Goal: Task Accomplishment & Management: Complete application form

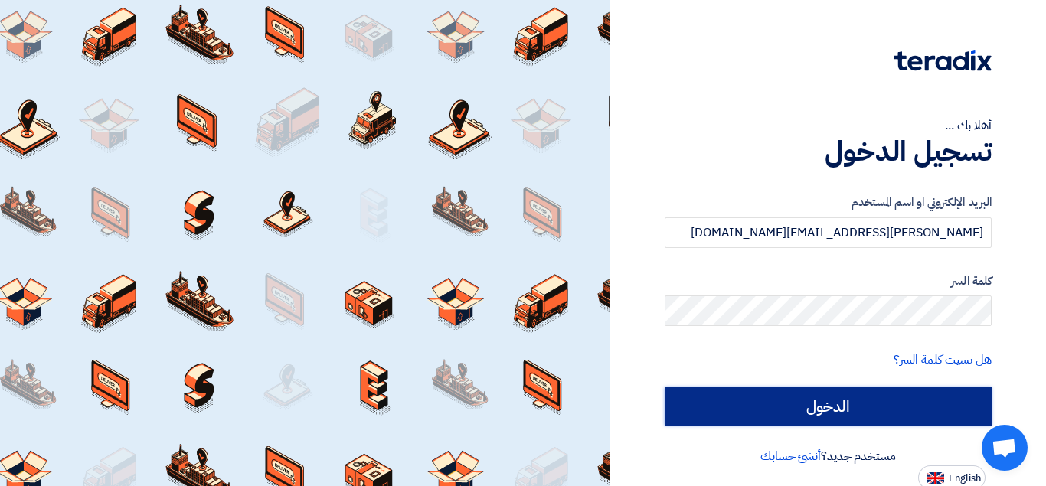
click at [842, 396] on input "الدخول" at bounding box center [828, 406] width 327 height 38
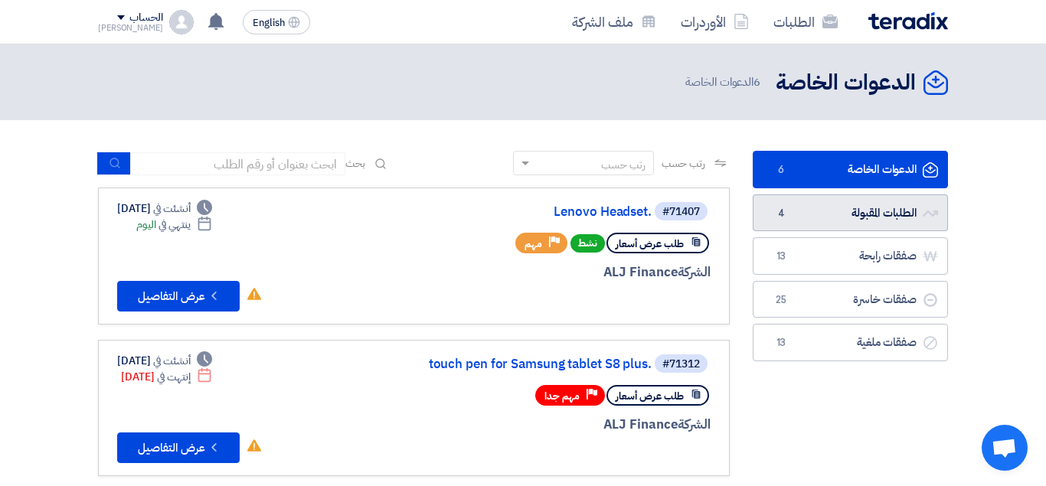
click at [845, 208] on link "الطلبات المقبولة الطلبات المقبولة 4" at bounding box center [850, 213] width 195 height 38
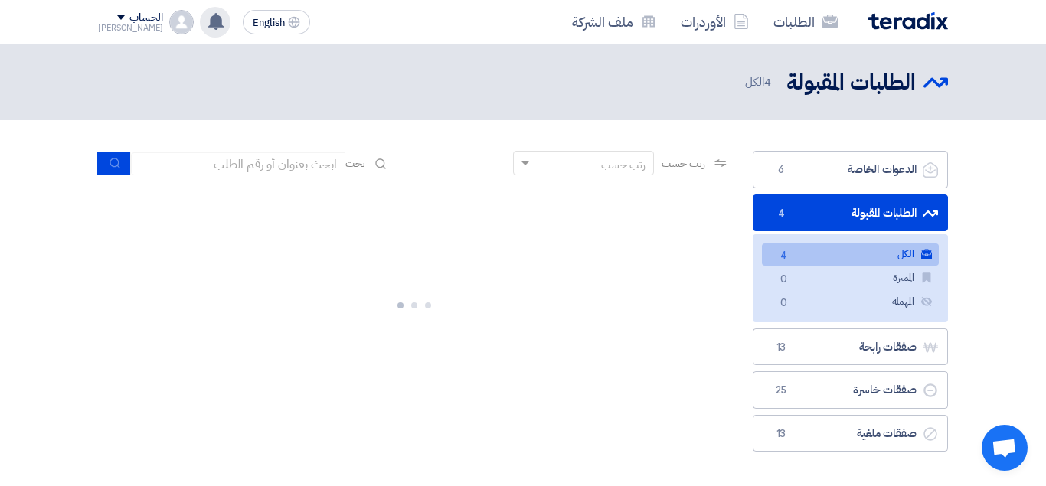
click at [208, 15] on icon at bounding box center [216, 21] width 17 height 17
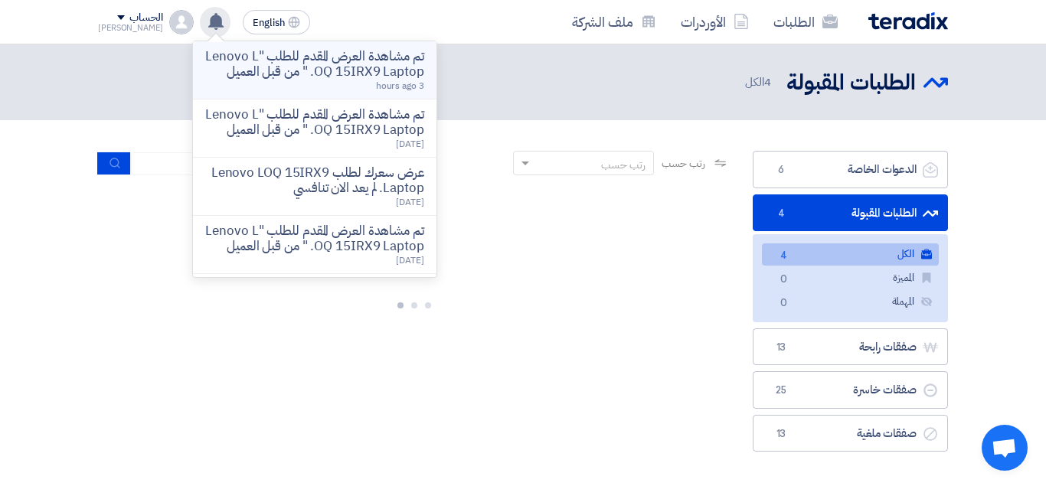
click at [312, 72] on p "تم مشاهدة العرض المقدم للطلب "Lenovo LOQ 15IRX9 Laptop. " من قبل العميل" at bounding box center [314, 64] width 219 height 31
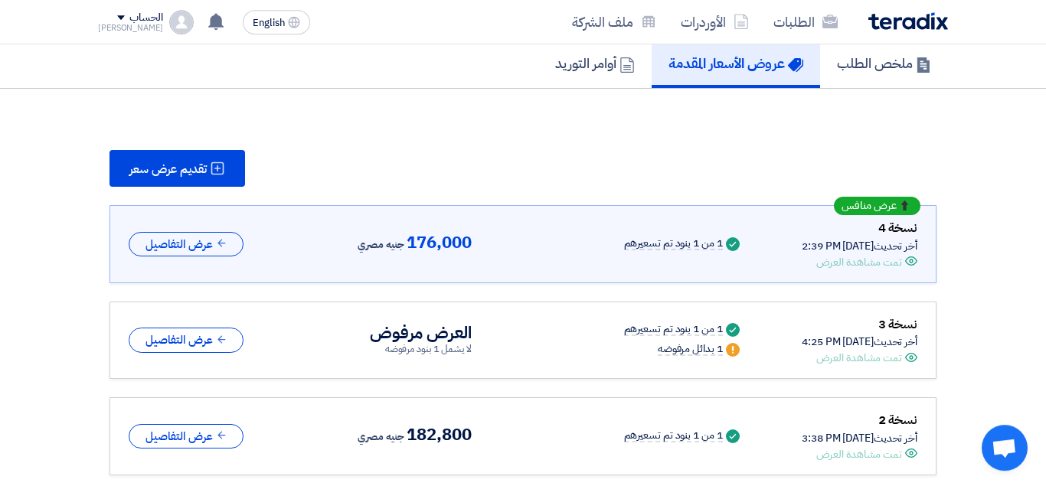
scroll to position [117, 0]
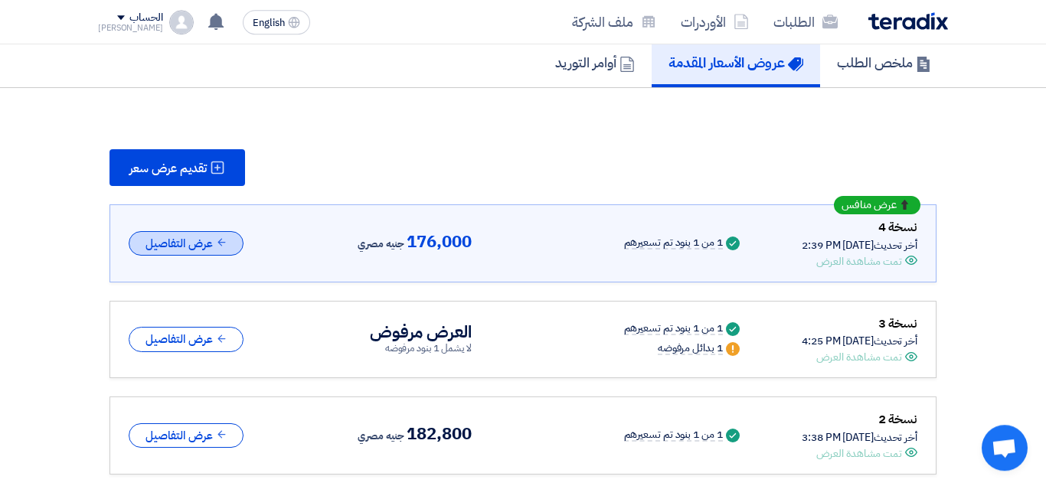
click at [211, 240] on button "عرض التفاصيل" at bounding box center [186, 243] width 115 height 25
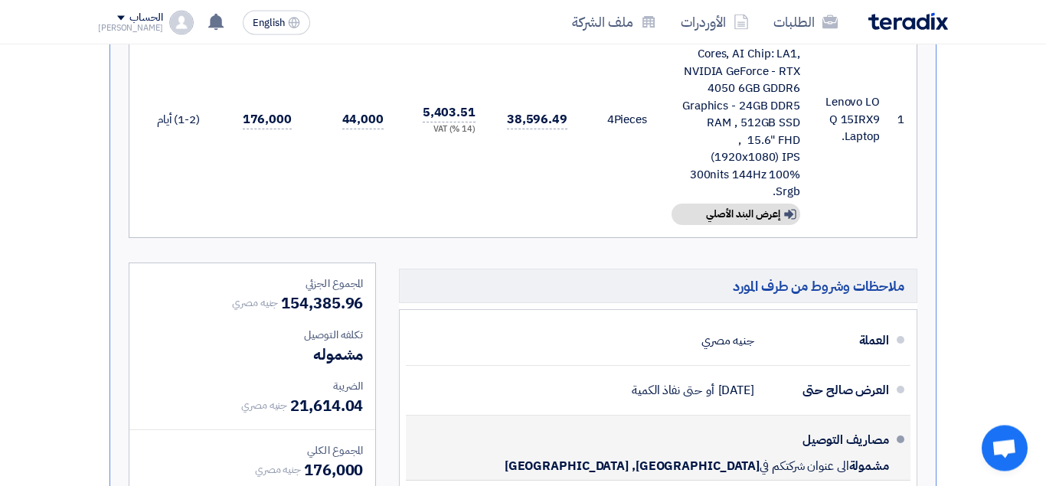
scroll to position [601, 0]
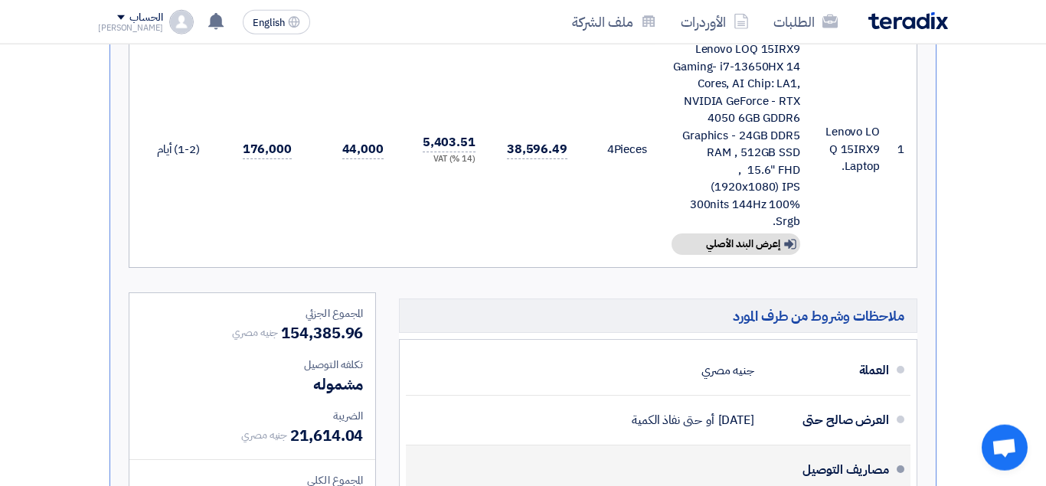
click at [462, 189] on td "5,403.51 (14 %) VAT" at bounding box center [442, 149] width 92 height 236
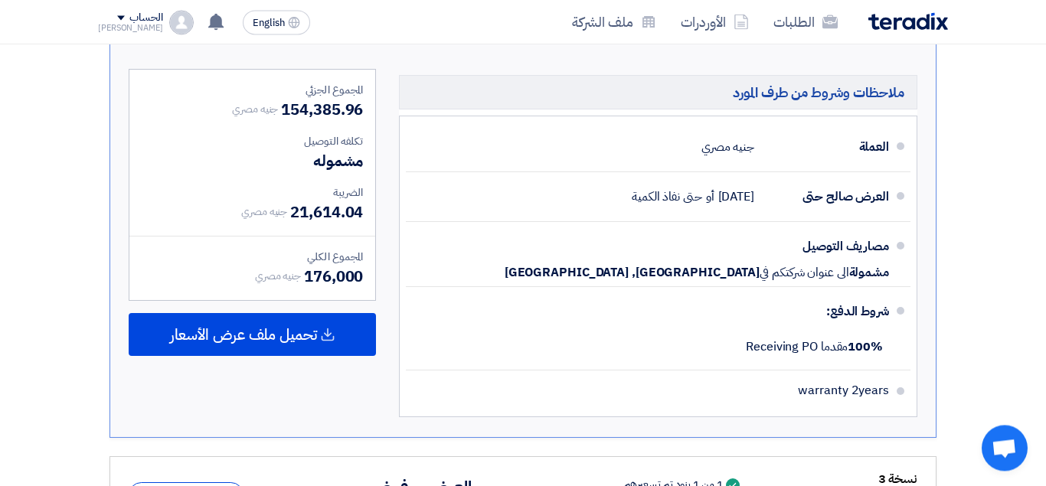
scroll to position [828, 0]
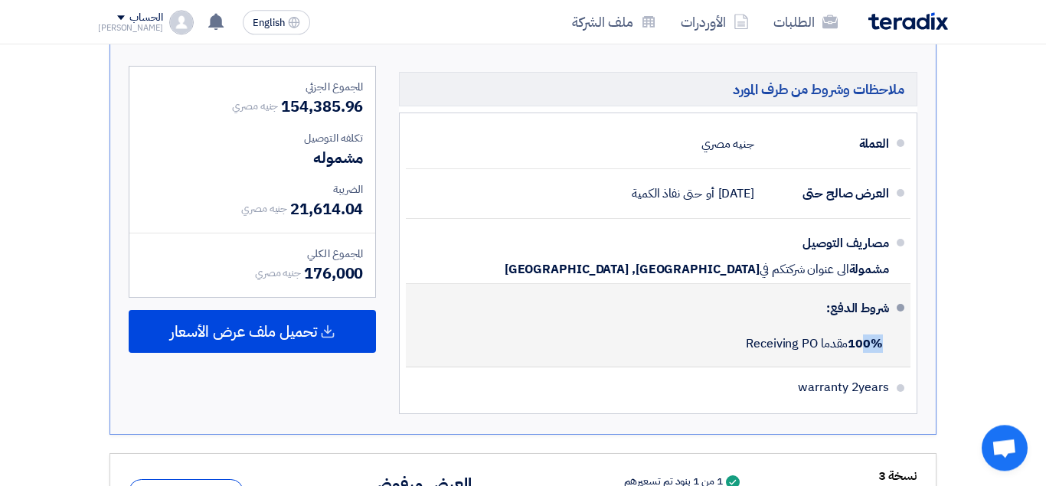
drag, startPoint x: 861, startPoint y: 341, endPoint x: 890, endPoint y: 349, distance: 30.3
click at [890, 349] on li "شروط الدفع: 100% مقدما Receiving PO" at bounding box center [658, 325] width 505 height 83
click at [845, 307] on div "شروط الدفع:" at bounding box center [659, 308] width 459 height 37
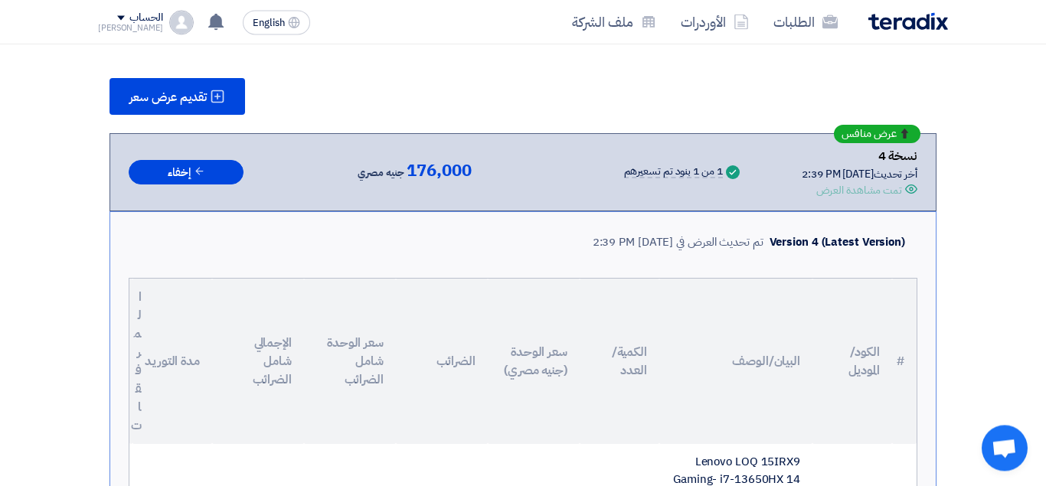
scroll to position [172, 0]
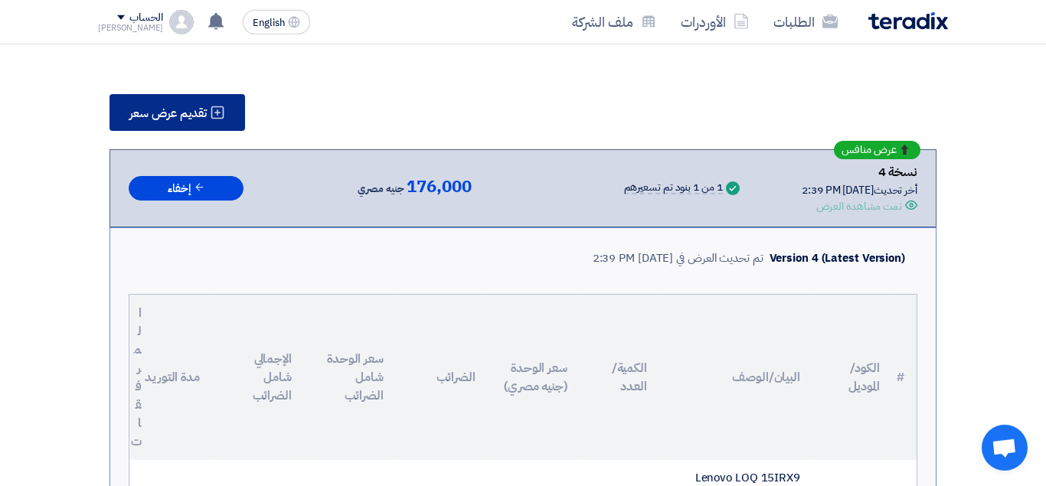
click at [181, 112] on span "تقديم عرض سعر" at bounding box center [167, 113] width 77 height 12
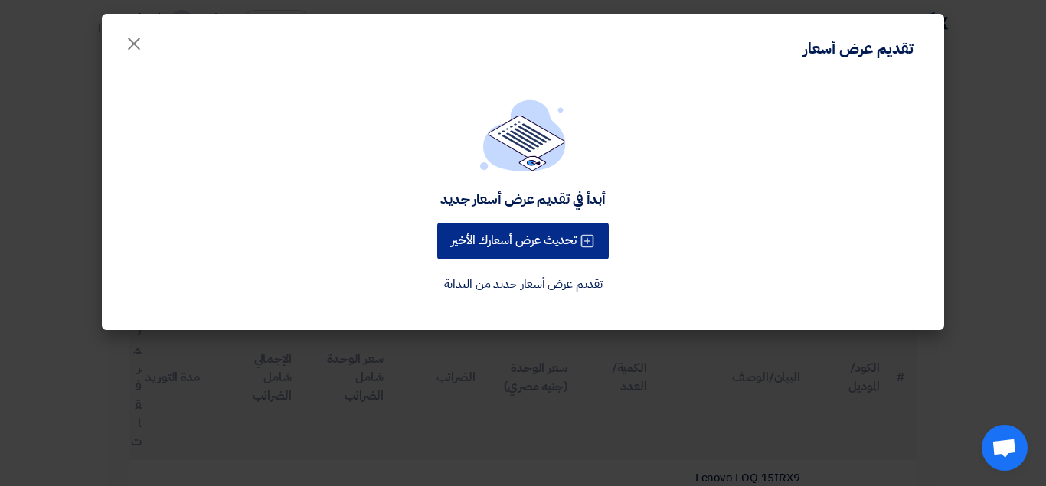
click at [547, 244] on button "تحديث عرض أسعارك الأخير" at bounding box center [523, 241] width 172 height 37
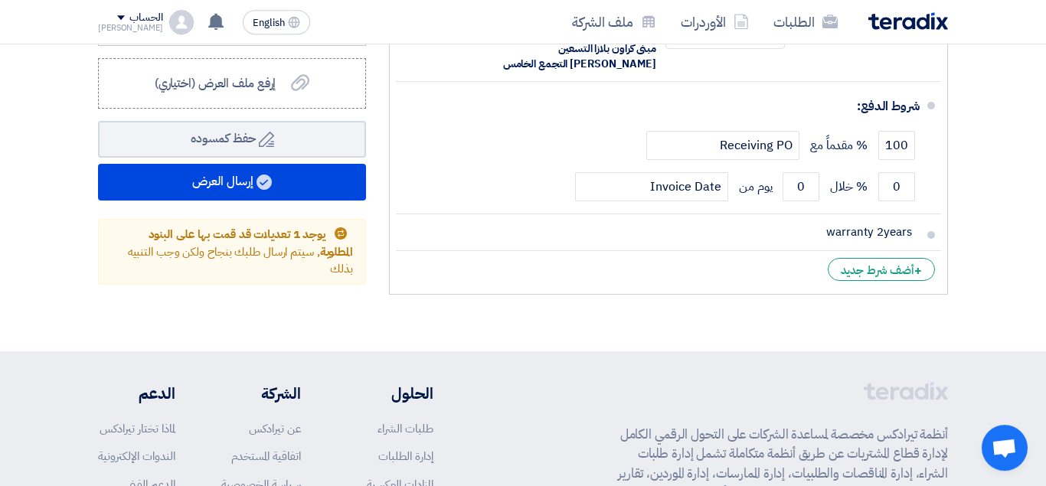
scroll to position [859, 0]
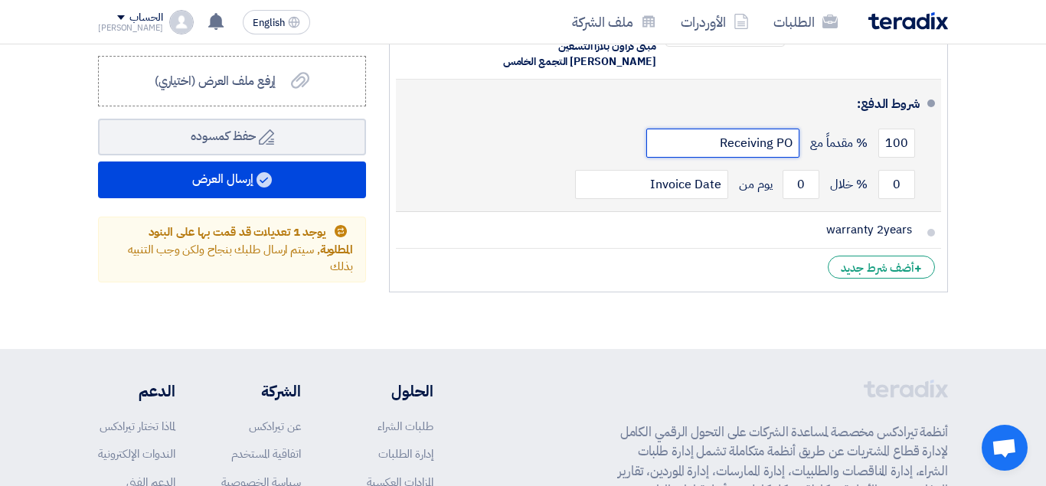
click at [752, 129] on input "Receiving PO" at bounding box center [722, 143] width 153 height 29
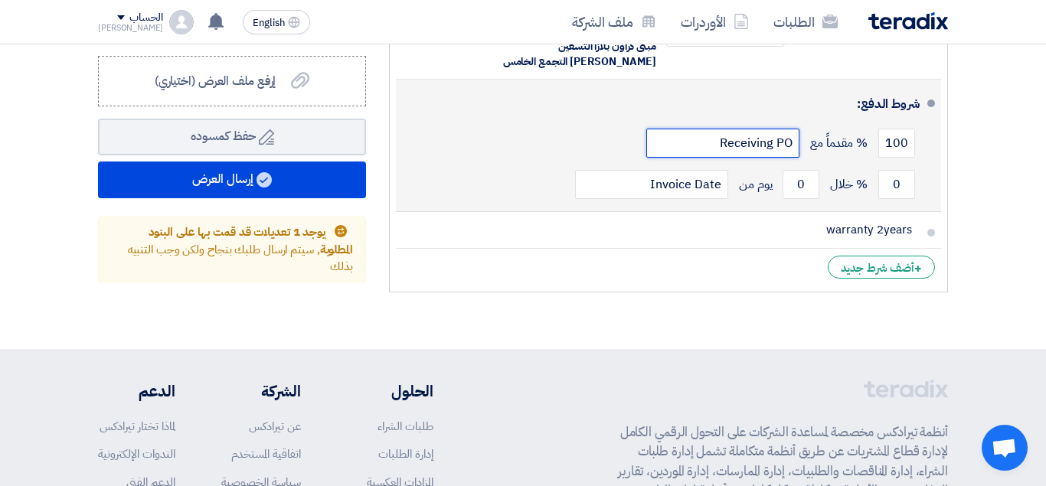
click at [752, 129] on input "Receiving PO" at bounding box center [722, 143] width 153 height 29
click at [889, 129] on input "100" at bounding box center [896, 143] width 37 height 29
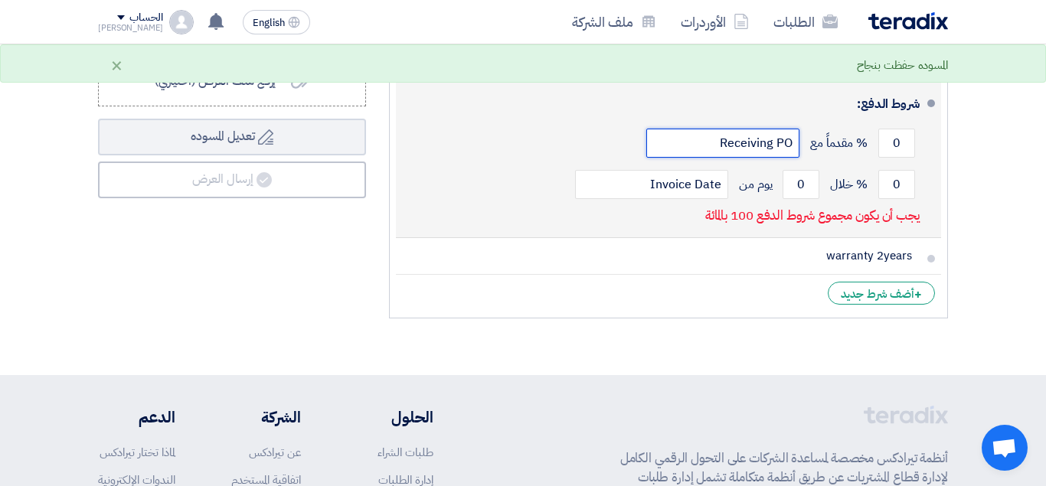
click at [770, 129] on input "Receiving PO" at bounding box center [722, 143] width 153 height 29
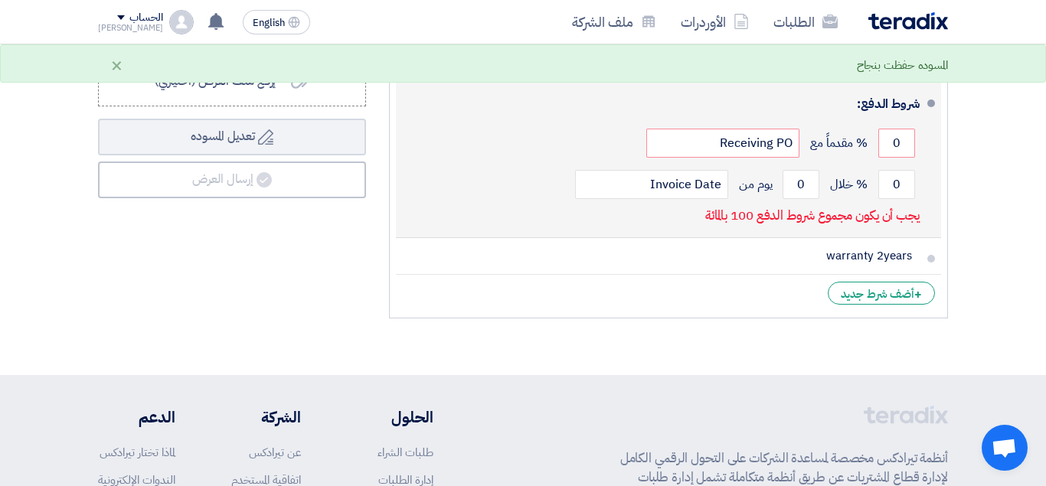
click at [512, 123] on div "0 % مقدماً مع Receiving PO" at bounding box center [664, 143] width 512 height 41
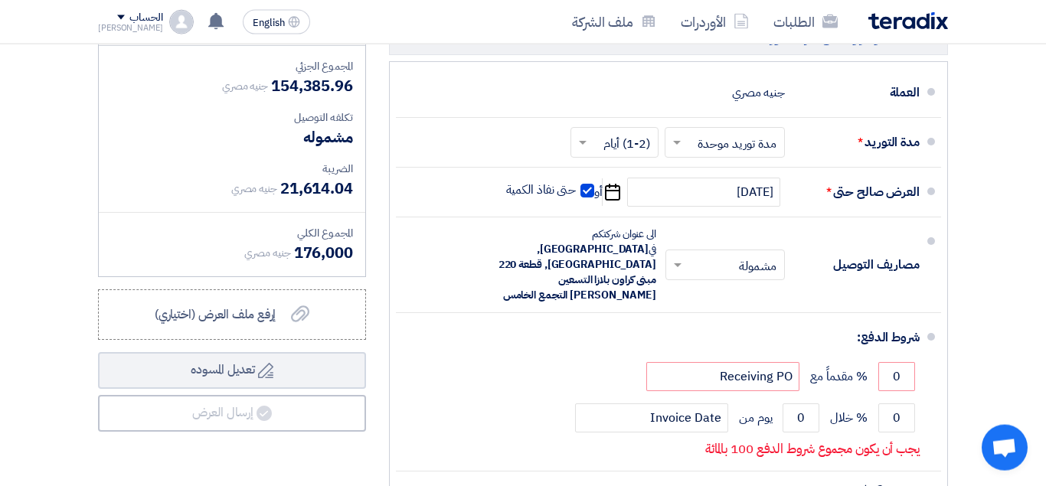
scroll to position [629, 0]
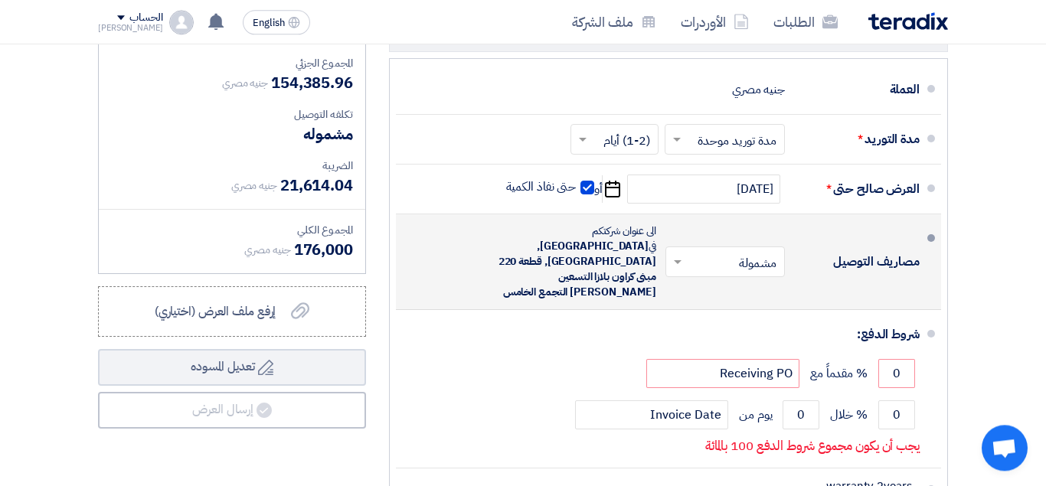
click at [703, 255] on input "text" at bounding box center [722, 263] width 112 height 22
click at [740, 290] on div "مشمولة" at bounding box center [728, 295] width 118 height 28
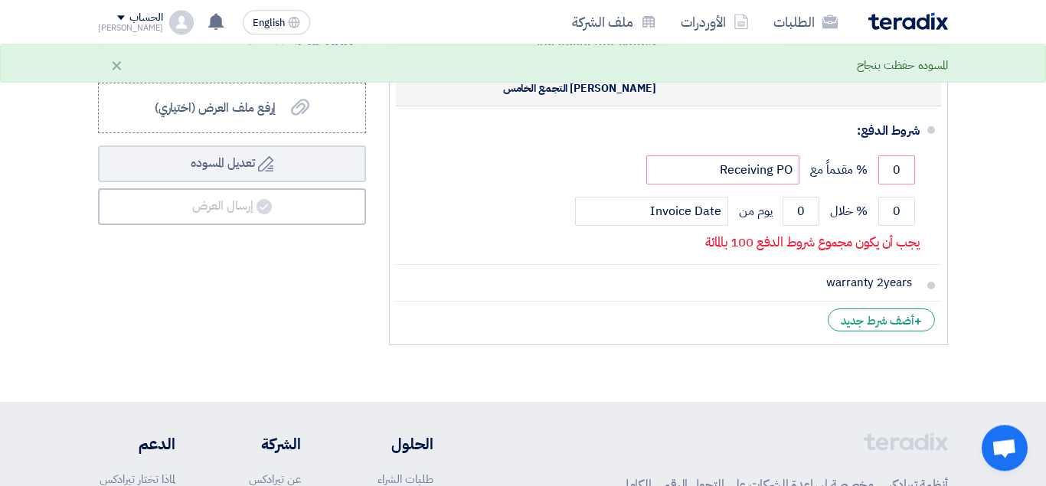
scroll to position [812, 0]
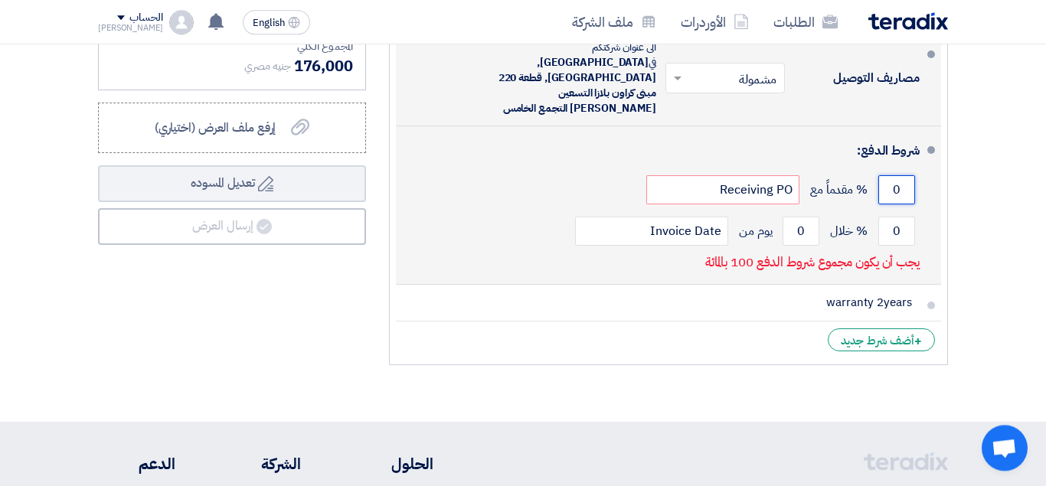
click at [884, 175] on input "0" at bounding box center [896, 189] width 37 height 29
click at [885, 175] on input "0" at bounding box center [896, 189] width 37 height 29
type input "1"
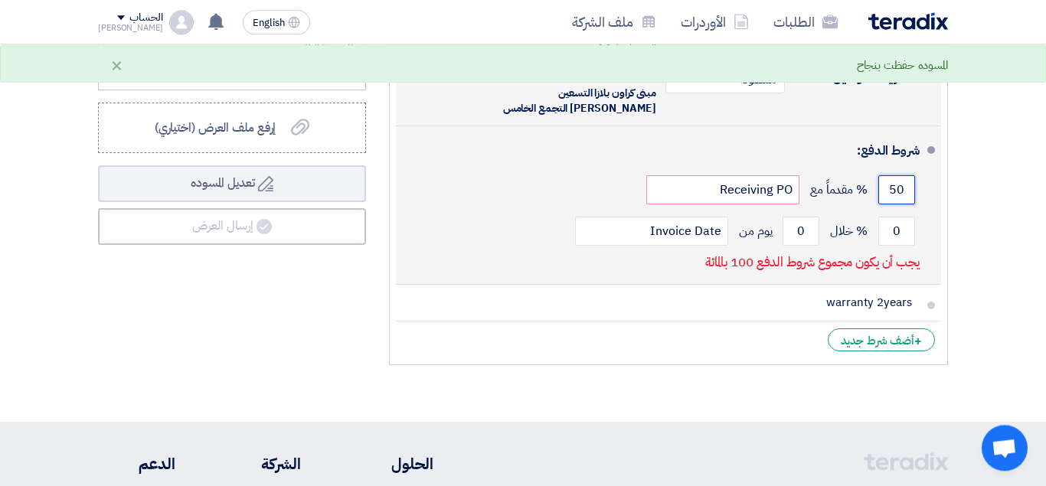
type input "5"
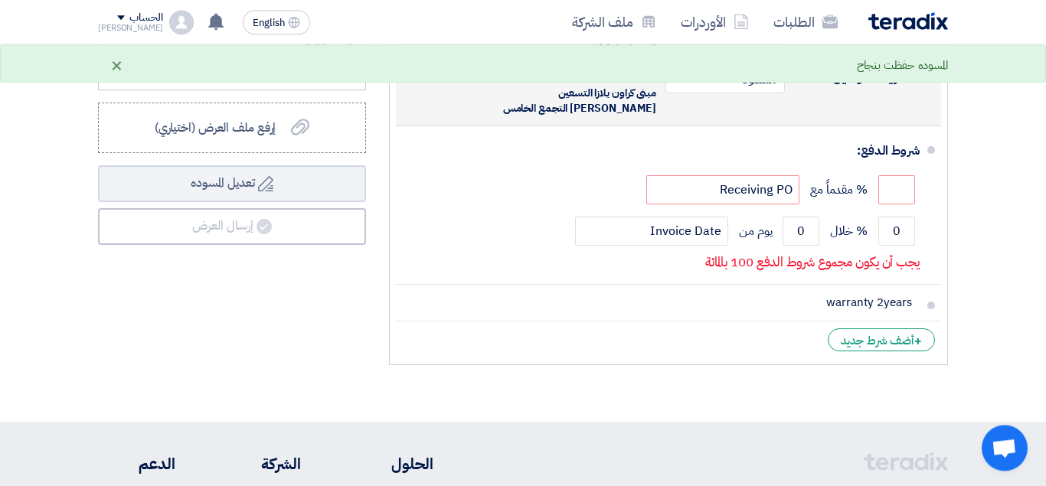
click at [115, 68] on div "×" at bounding box center [116, 65] width 13 height 18
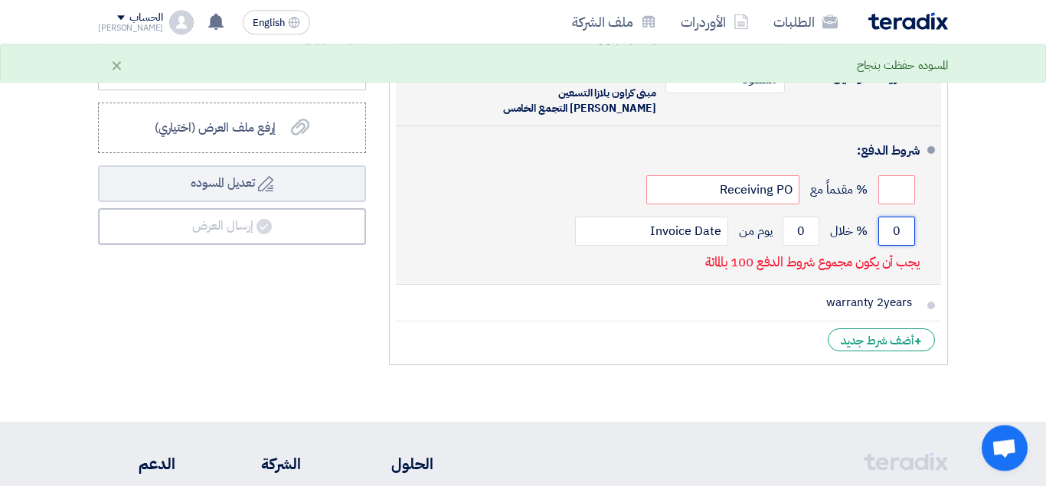
click at [890, 217] on input "0" at bounding box center [896, 231] width 37 height 29
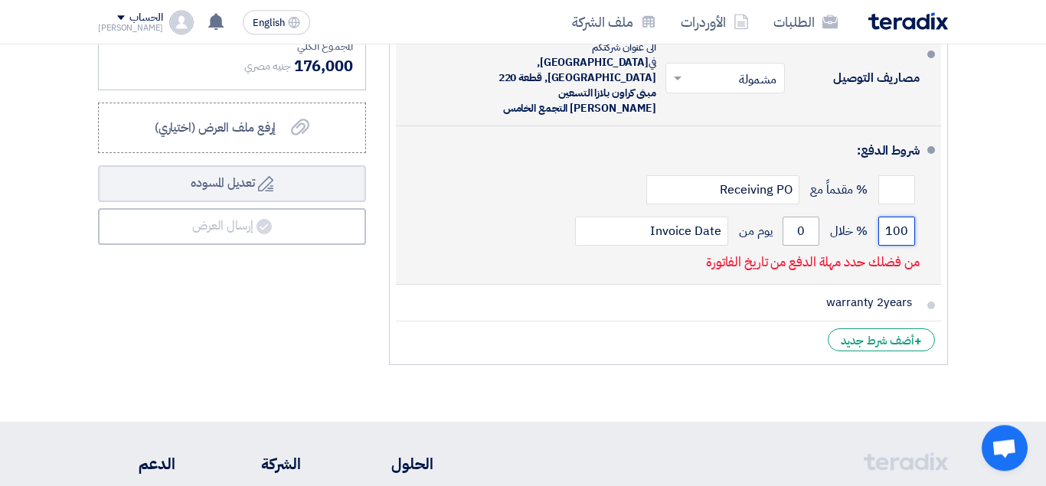
type input "100"
click at [798, 217] on input "0" at bounding box center [801, 231] width 37 height 29
type input "1"
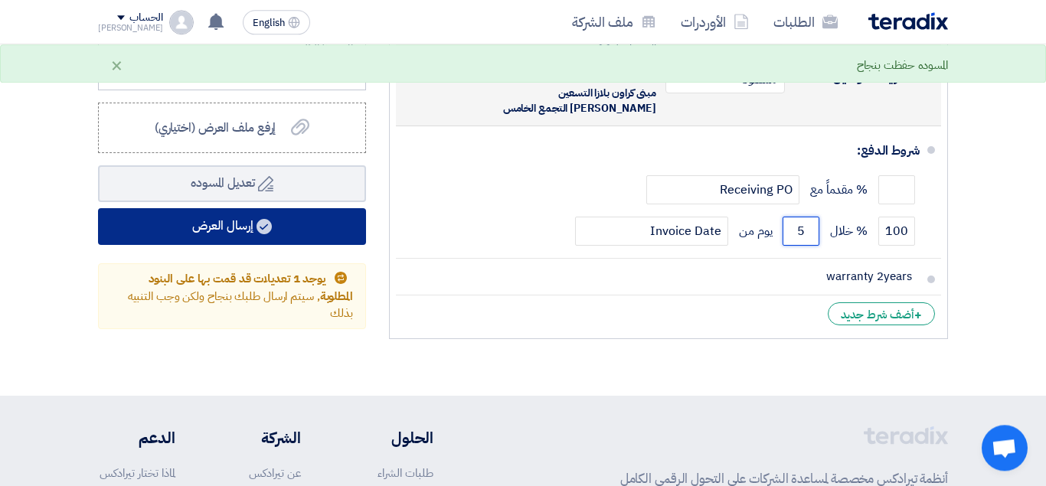
type input "5"
click at [244, 240] on button "إرسال العرض" at bounding box center [232, 226] width 268 height 37
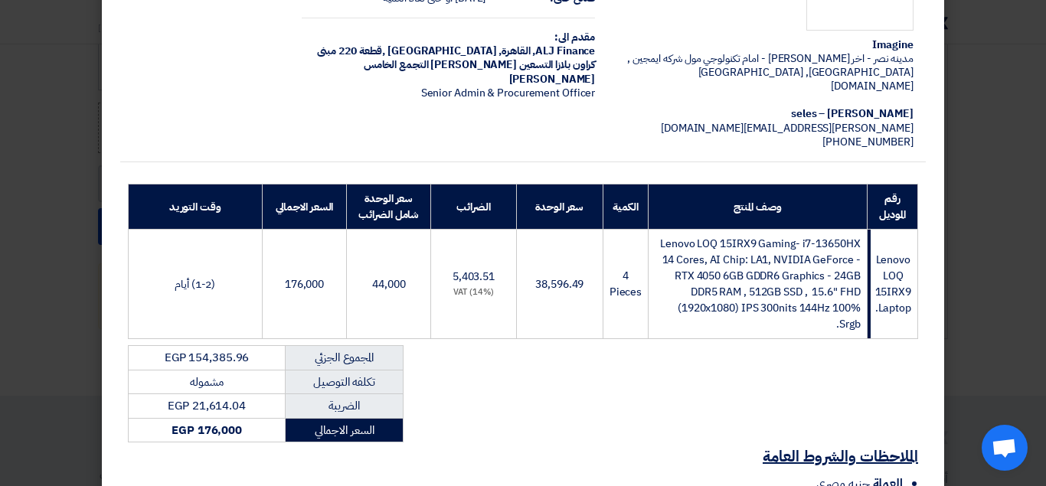
scroll to position [335, 0]
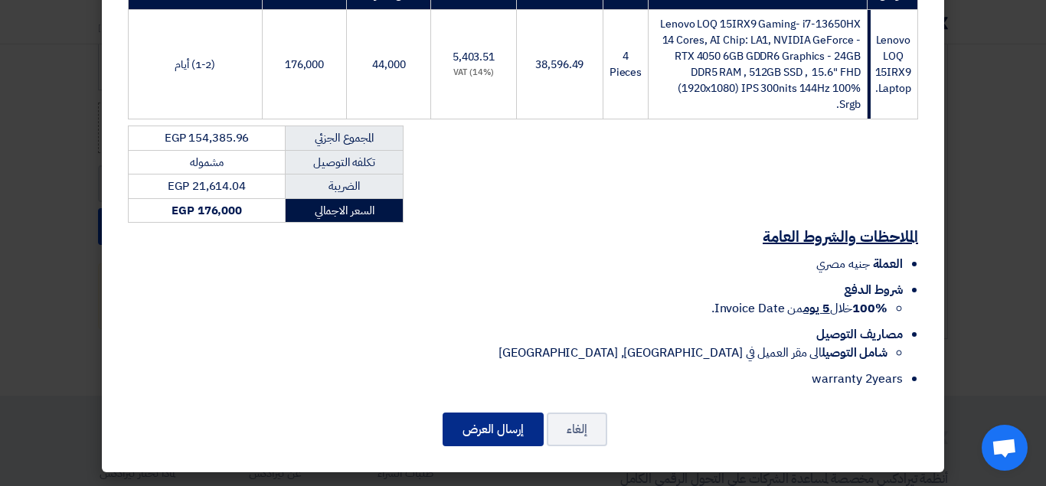
click at [478, 420] on button "إرسال العرض" at bounding box center [493, 430] width 101 height 34
